Goal: Task Accomplishment & Management: Complete application form

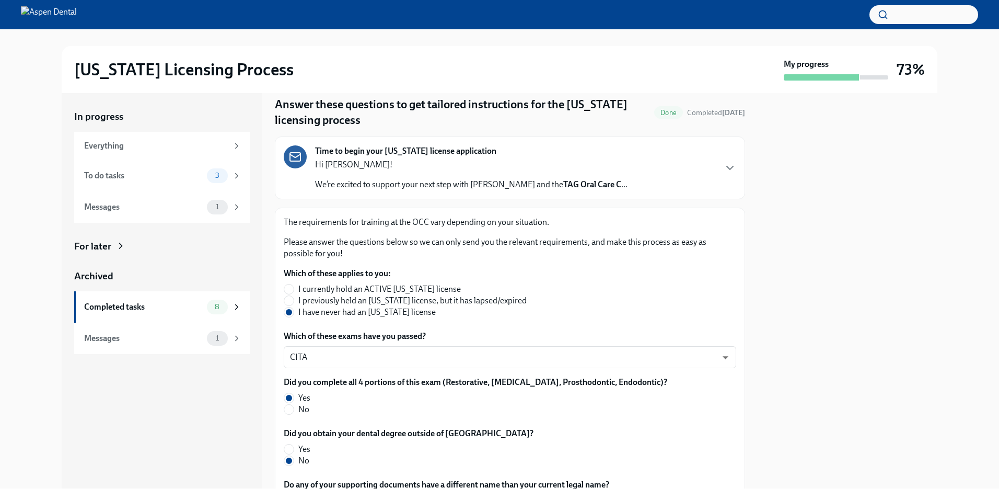
scroll to position [52, 0]
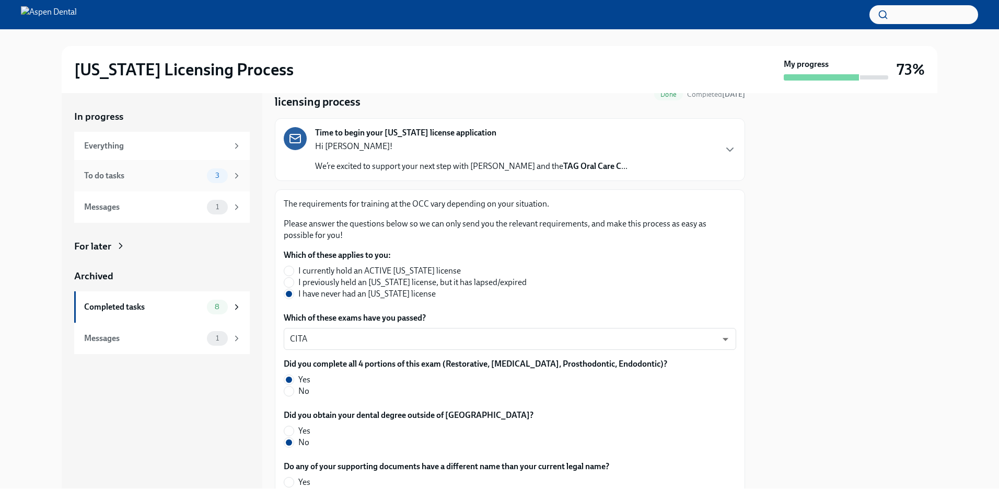
click at [180, 184] on div "To do tasks 3" at bounding box center [162, 175] width 176 height 31
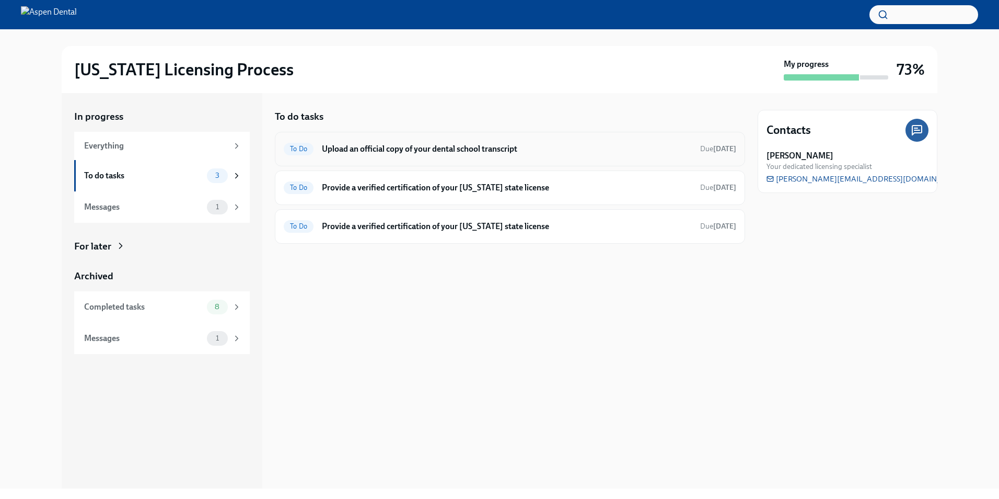
click at [494, 151] on h6 "Upload an official copy of your dental school transcript" at bounding box center [507, 148] width 370 height 11
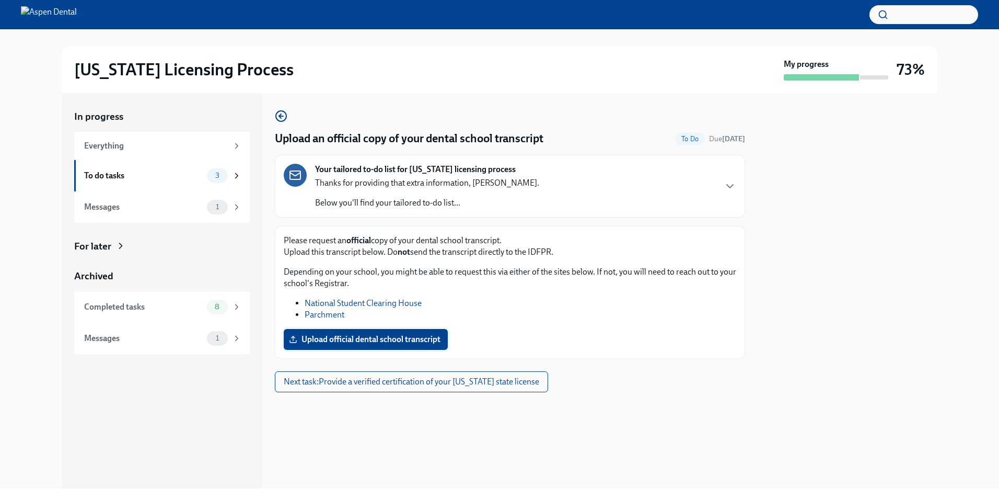
click at [407, 341] on span "Upload official dental school transcript" at bounding box center [365, 339] width 149 height 10
click at [0, 0] on input "Upload official dental school transcript" at bounding box center [0, 0] width 0 height 0
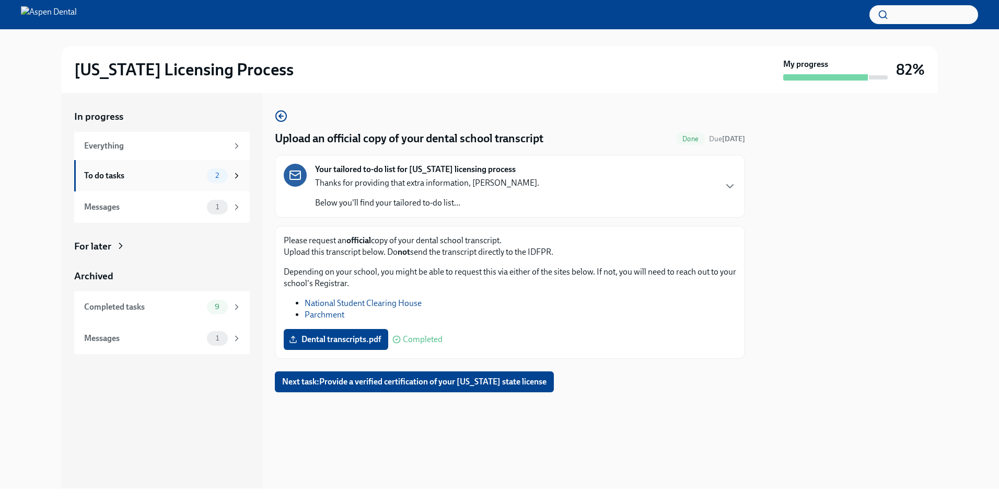
click at [177, 174] on div "To do tasks" at bounding box center [143, 175] width 119 height 11
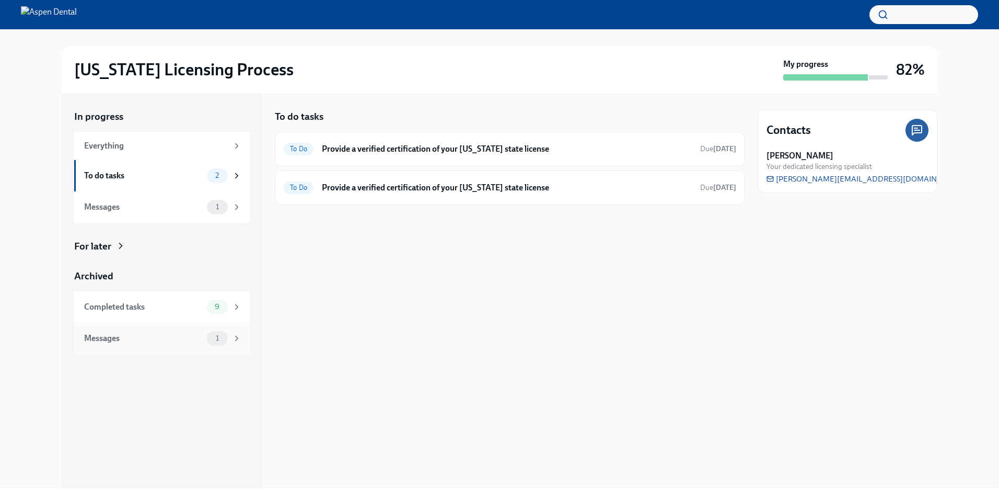
click at [121, 335] on div "Messages" at bounding box center [143, 337] width 119 height 11
